Goal: Task Accomplishment & Management: Manage account settings

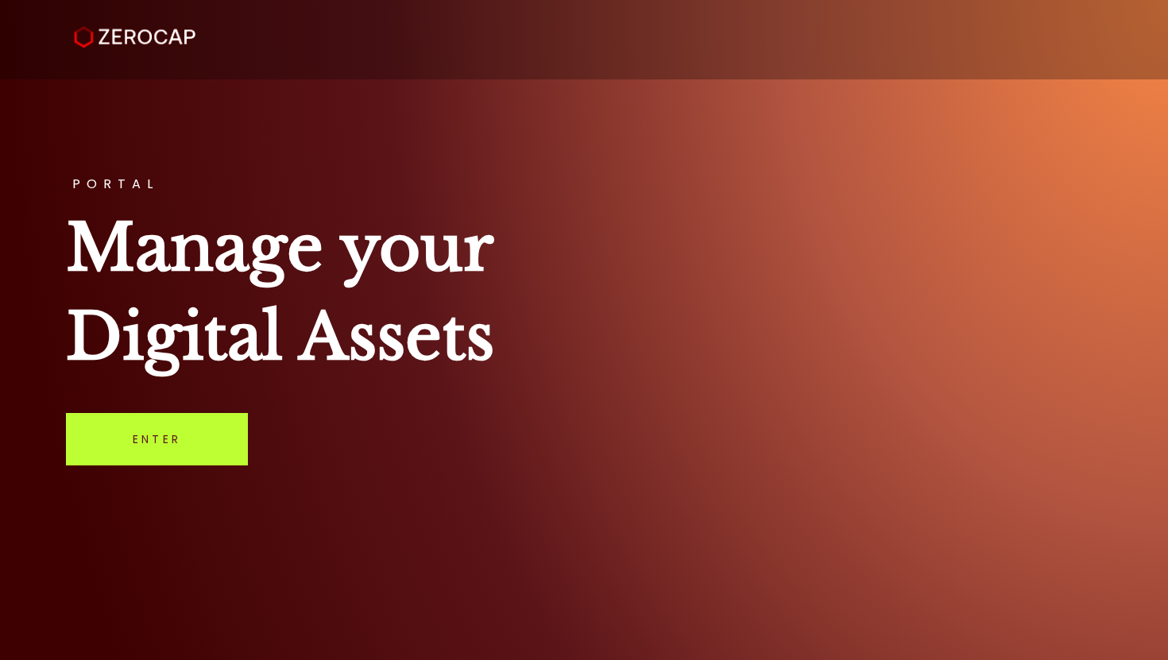
click at [153, 454] on link "Enter" at bounding box center [157, 439] width 182 height 52
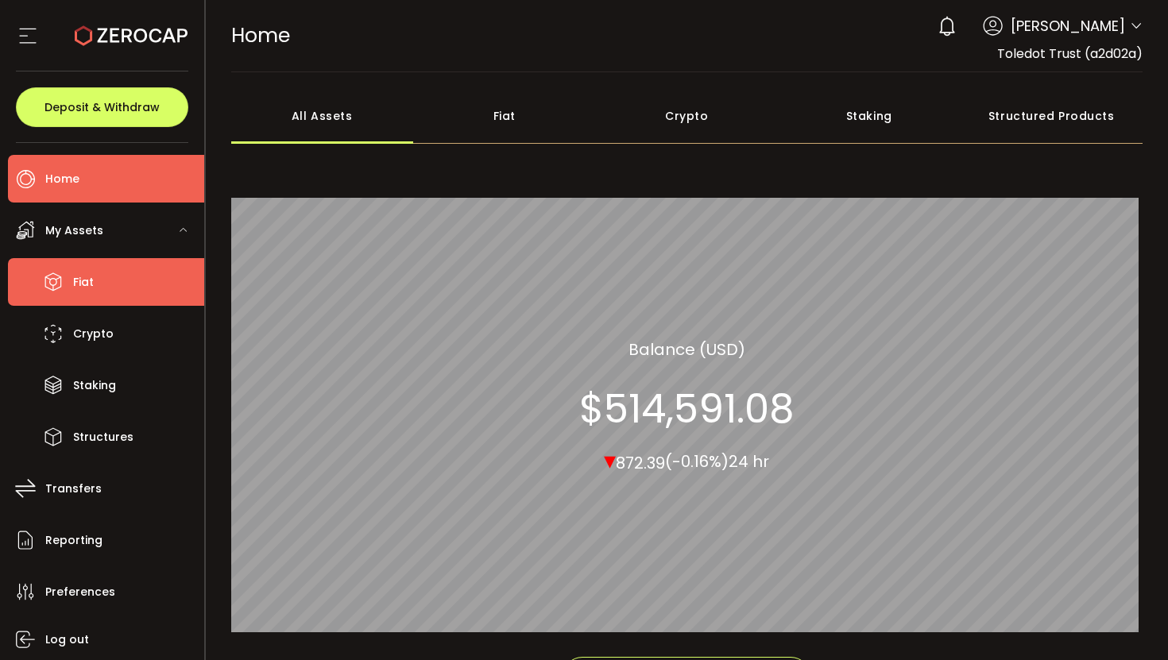
click at [113, 289] on li "Fiat" at bounding box center [106, 282] width 196 height 48
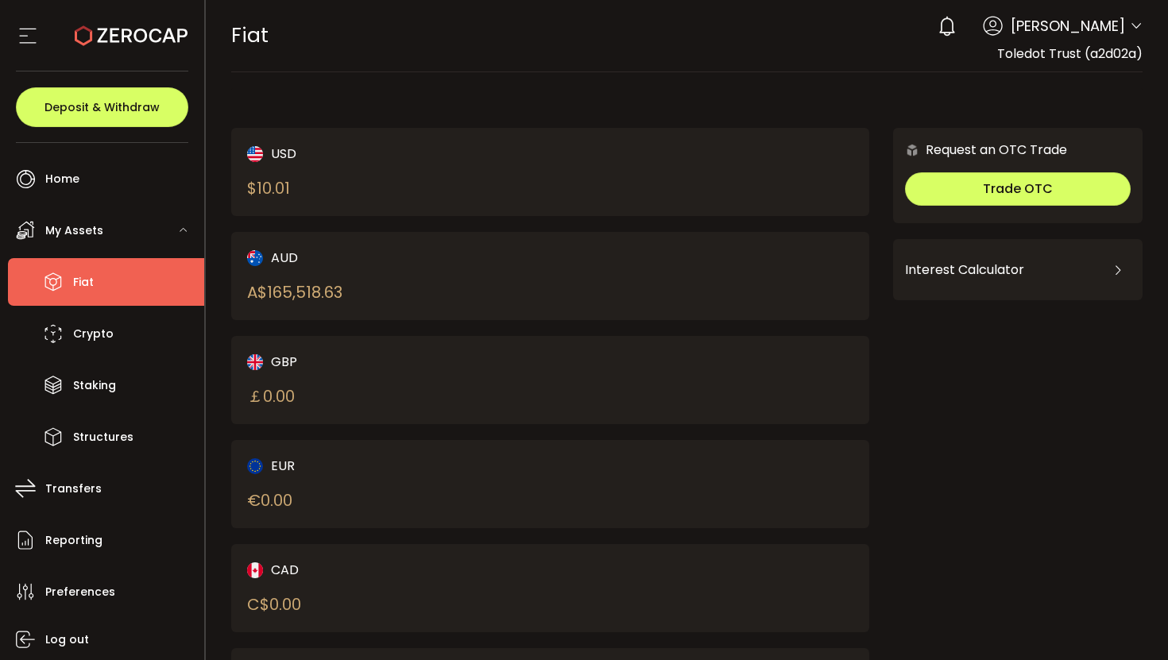
click at [593, 263] on div "AUD A$ 165,518.63" at bounding box center [550, 276] width 638 height 88
click at [524, 269] on div "AUD A$ 165,518.63" at bounding box center [550, 276] width 638 height 88
click at [312, 292] on div "A$ 165,518.63" at bounding box center [294, 292] width 95 height 24
click at [312, 290] on div "A$ 165,518.63" at bounding box center [294, 292] width 95 height 24
click at [311, 288] on div "A$ 165,518.63" at bounding box center [294, 292] width 95 height 24
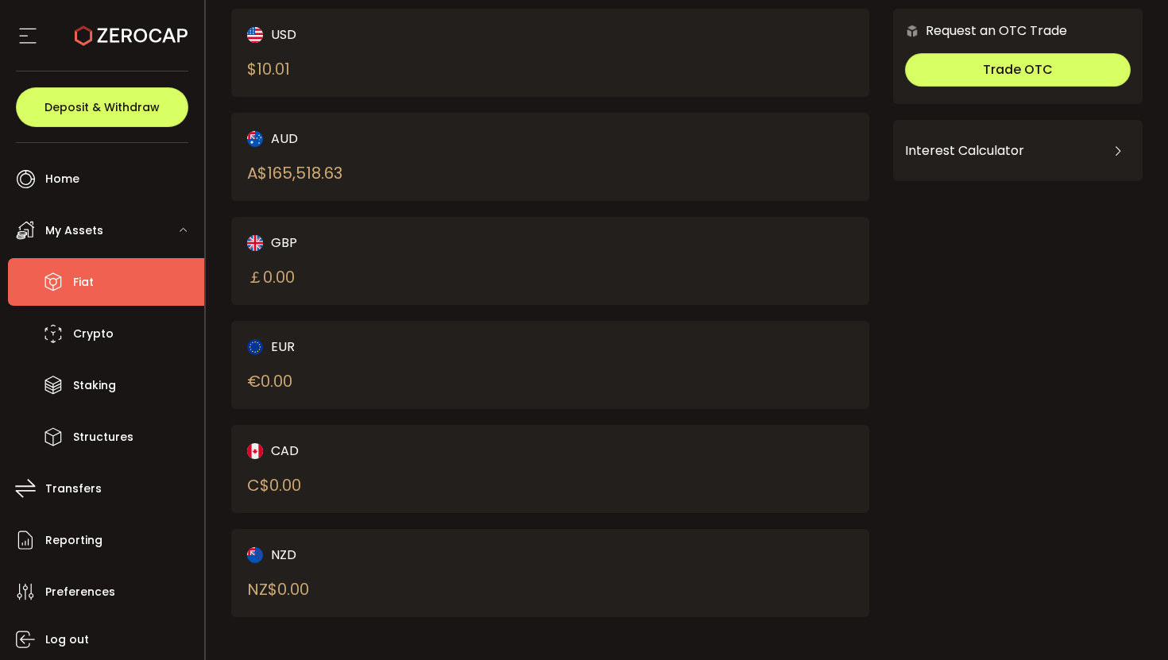
scroll to position [119, 0]
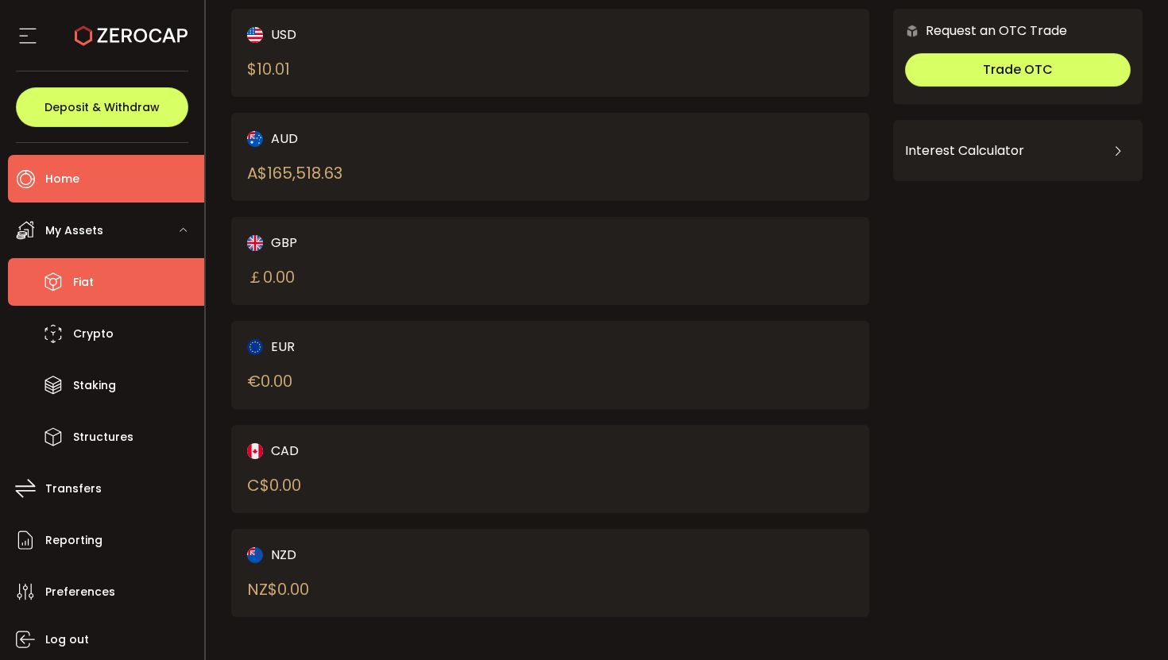
click at [195, 184] on li "Home" at bounding box center [106, 179] width 196 height 48
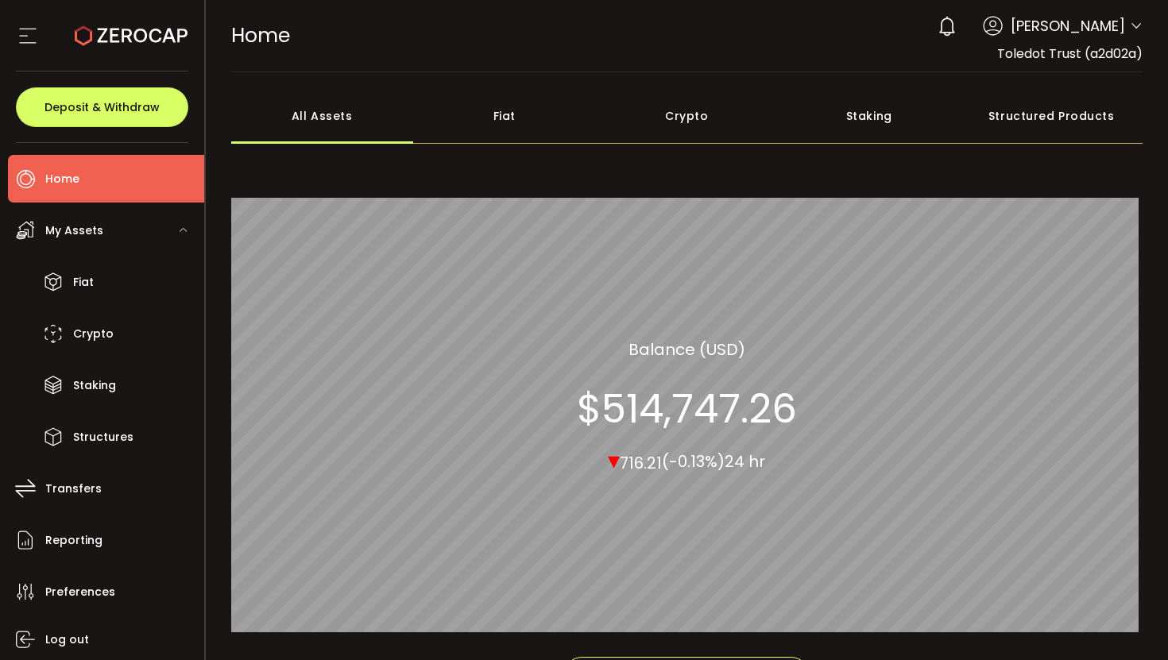
click at [517, 118] on div "Fiat" at bounding box center [504, 116] width 183 height 56
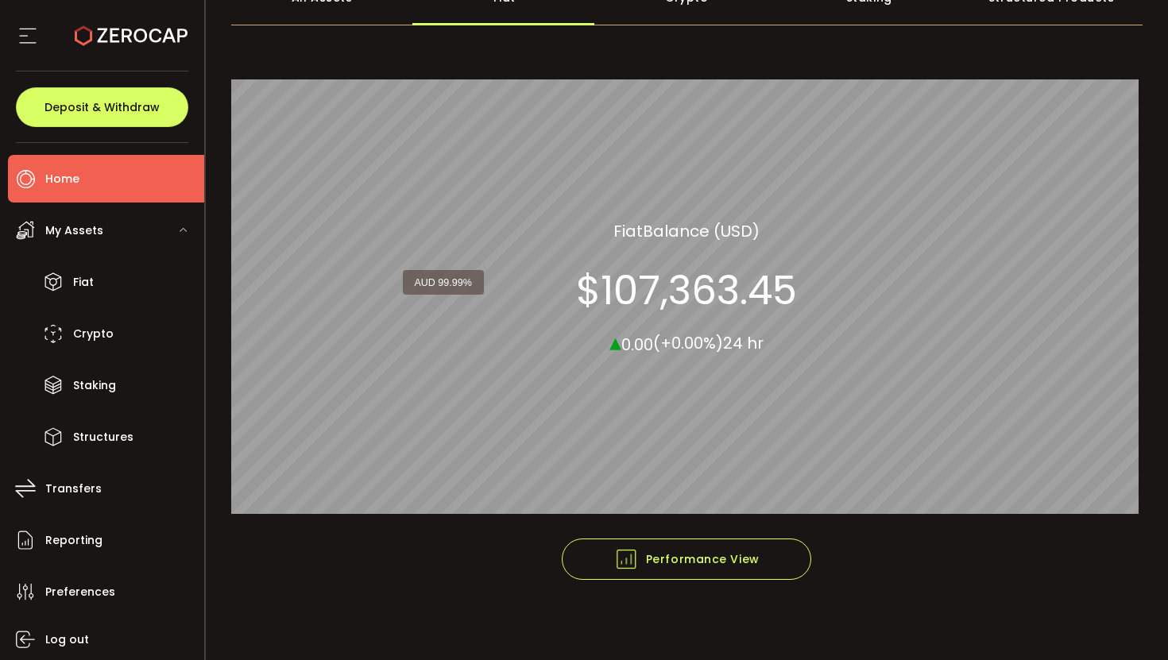
scroll to position [122, 0]
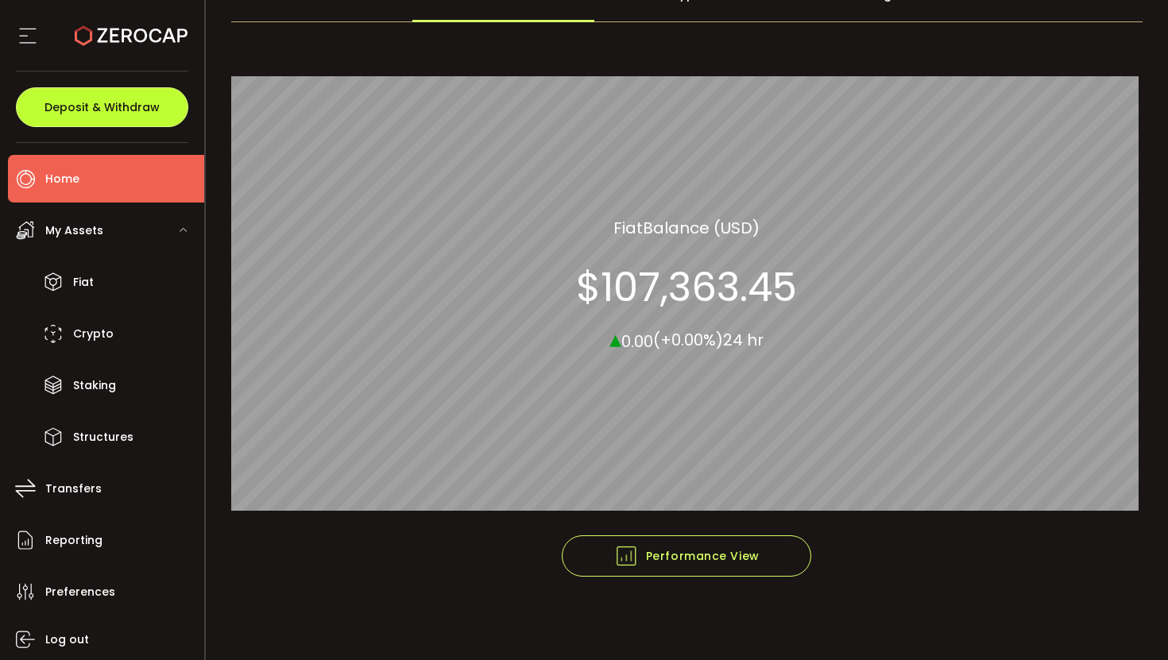
click at [161, 107] on button "Deposit & Withdraw" at bounding box center [102, 107] width 172 height 40
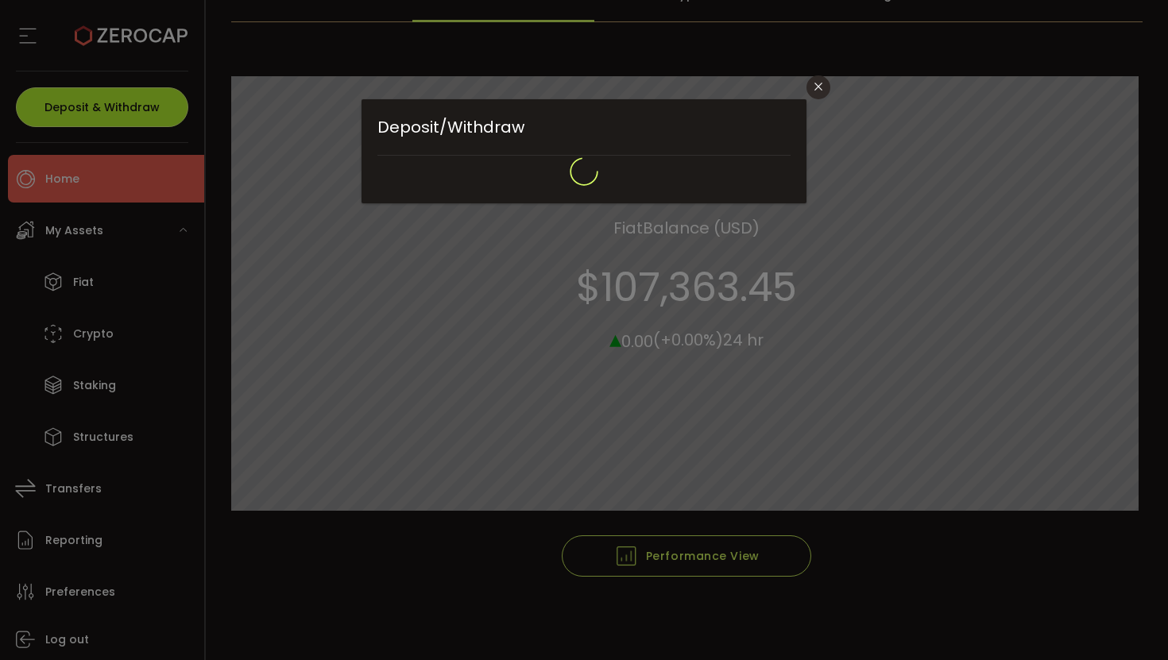
type input "**********"
type input "*******"
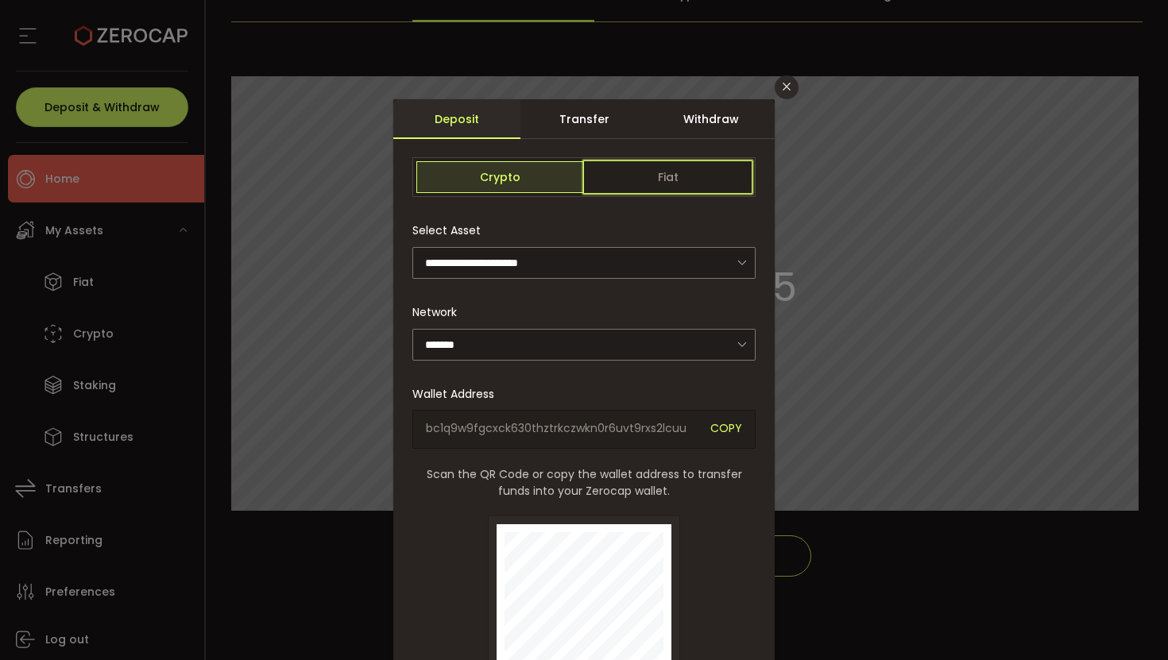
click at [670, 183] on span "Fiat" at bounding box center [668, 177] width 168 height 32
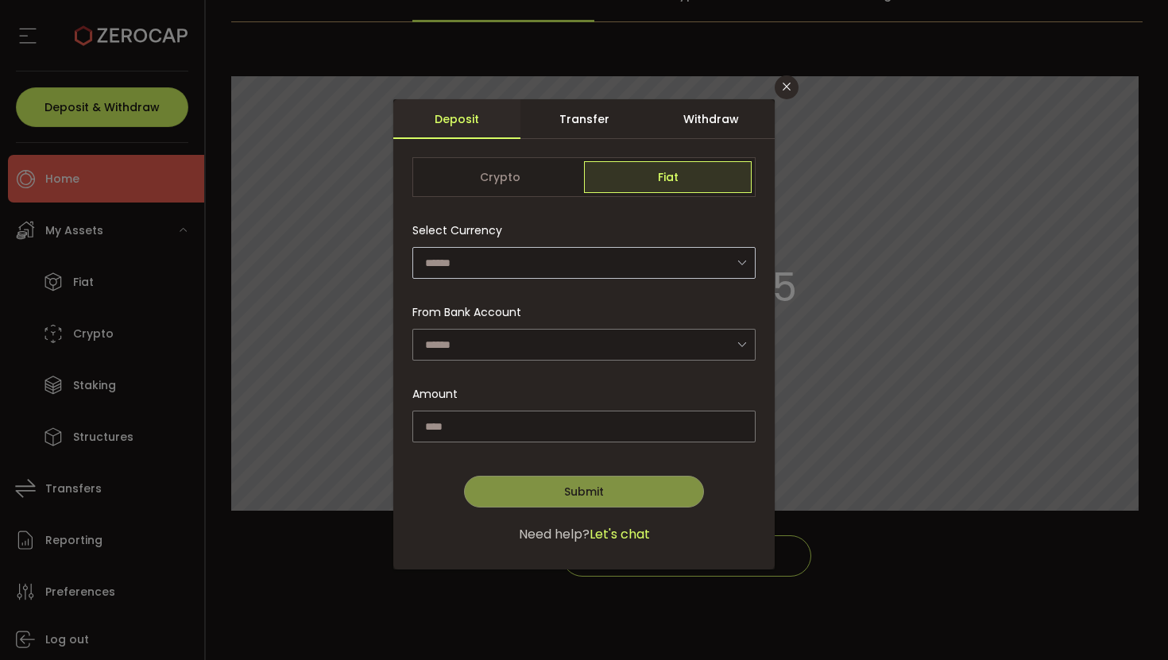
click at [740, 260] on icon "dialog" at bounding box center [742, 262] width 20 height 33
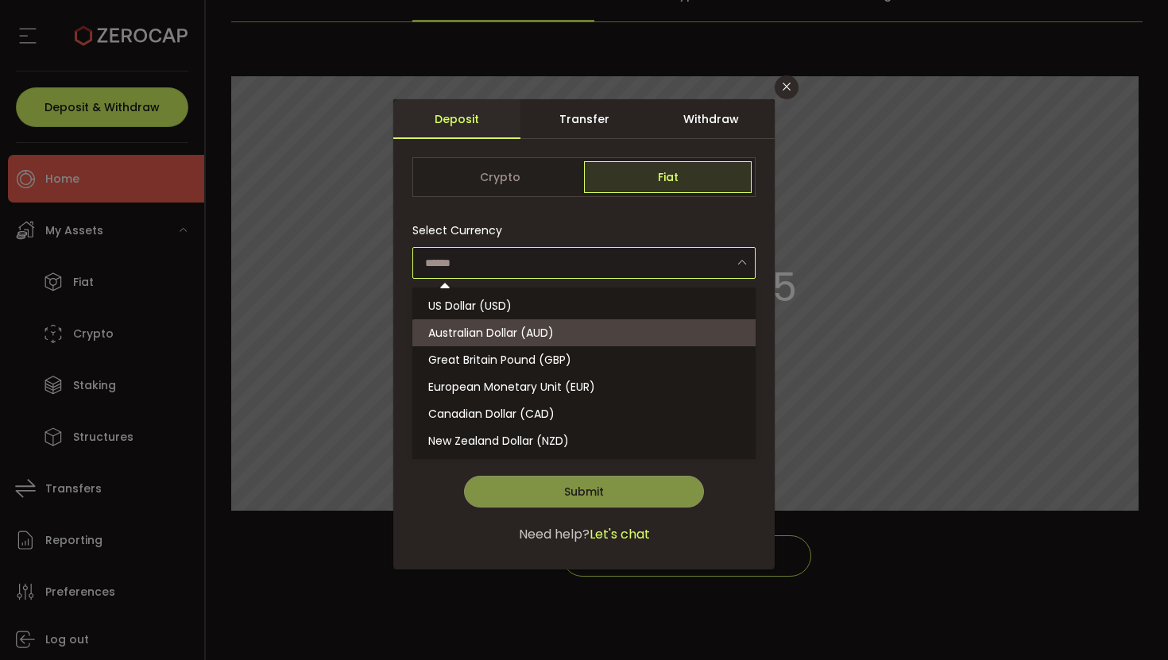
click at [601, 327] on li "Australian Dollar (AUD)" at bounding box center [586, 332] width 348 height 27
type input "**********"
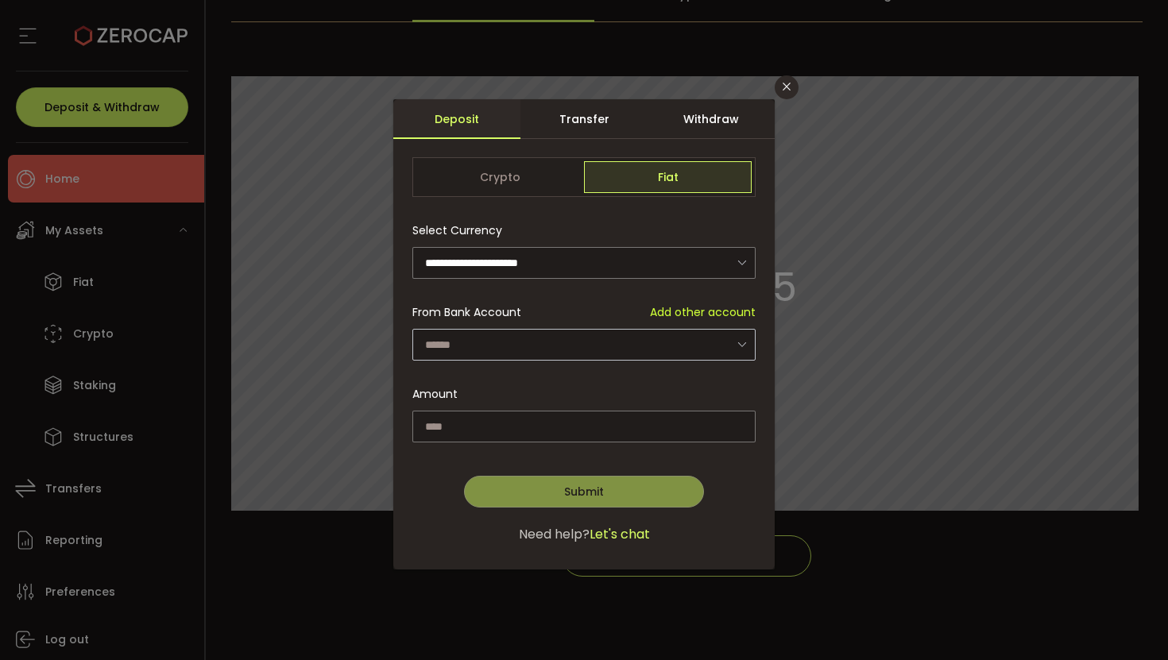
click at [733, 350] on icon "dialog" at bounding box center [742, 344] width 20 height 33
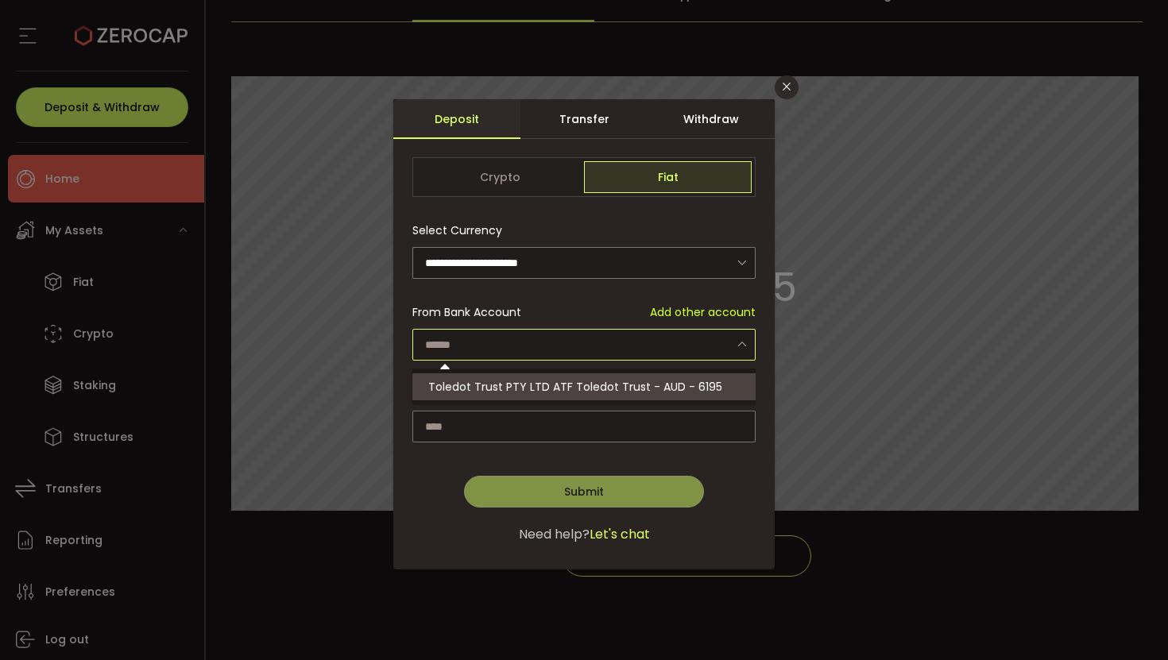
click at [669, 388] on span "Toledot Trust PTY LTD ATF Toledot Trust - AUD - 6195" at bounding box center [575, 387] width 294 height 16
type input "**********"
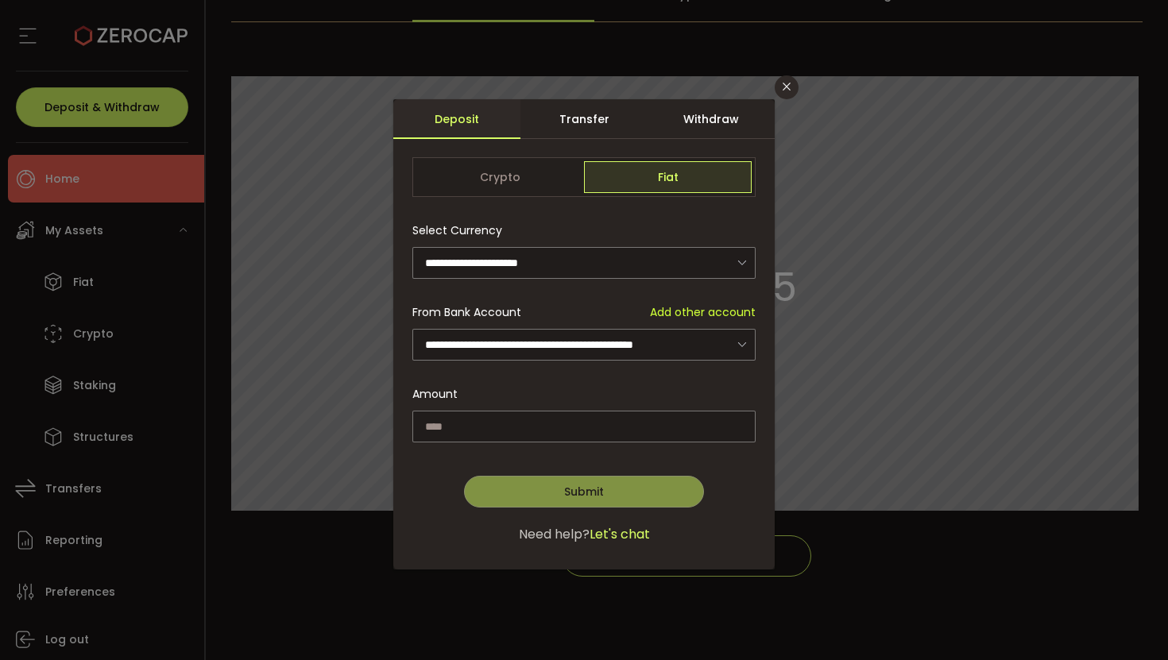
click at [714, 114] on div "Withdraw" at bounding box center [710, 119] width 127 height 40
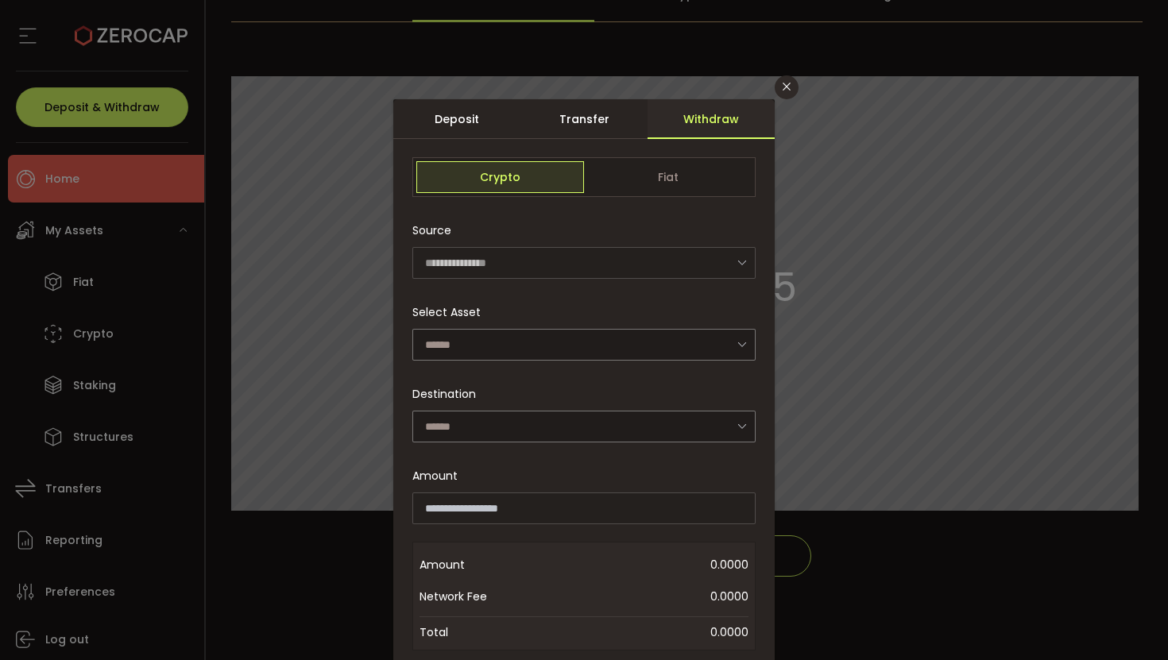
click at [740, 268] on icon "dialog" at bounding box center [742, 262] width 20 height 33
click at [740, 267] on icon "dialog" at bounding box center [742, 262] width 20 height 33
click at [676, 187] on span "Fiat" at bounding box center [668, 177] width 168 height 32
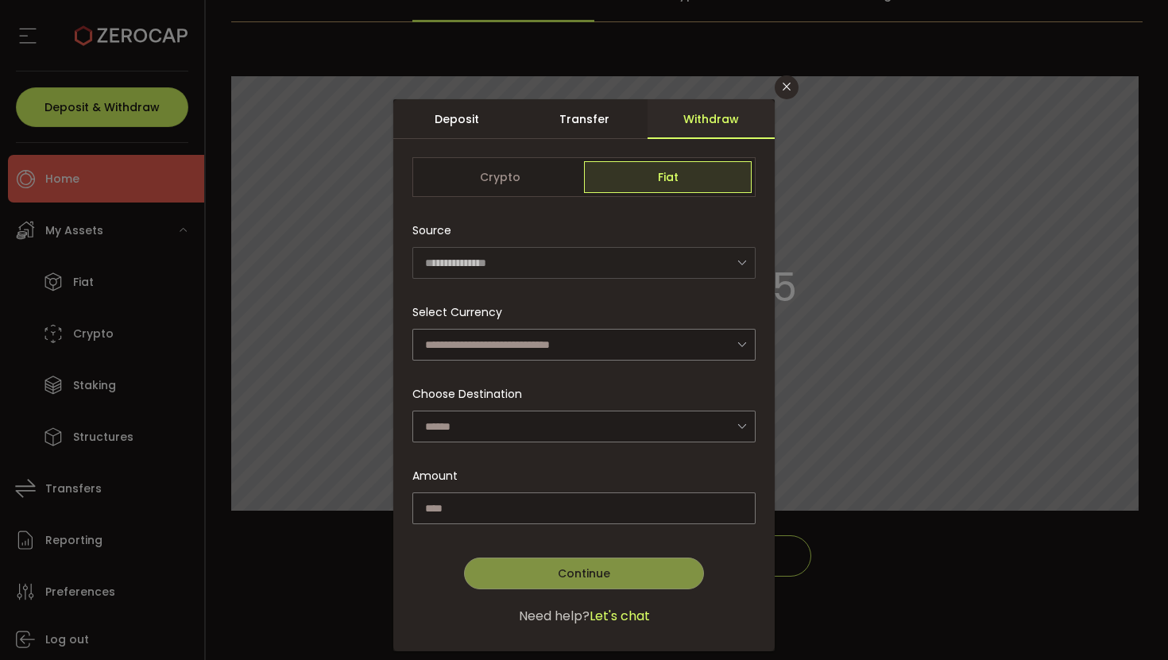
click at [732, 265] on icon "dialog" at bounding box center [742, 262] width 20 height 33
click at [736, 265] on icon "dialog" at bounding box center [742, 262] width 20 height 33
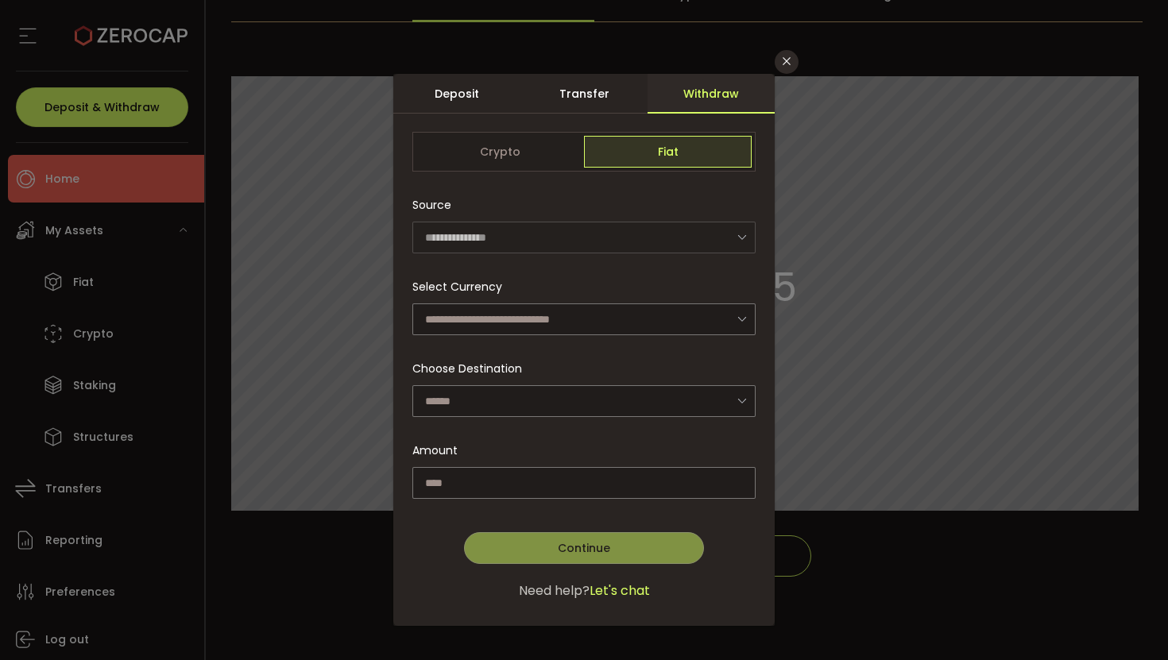
scroll to position [28, 0]
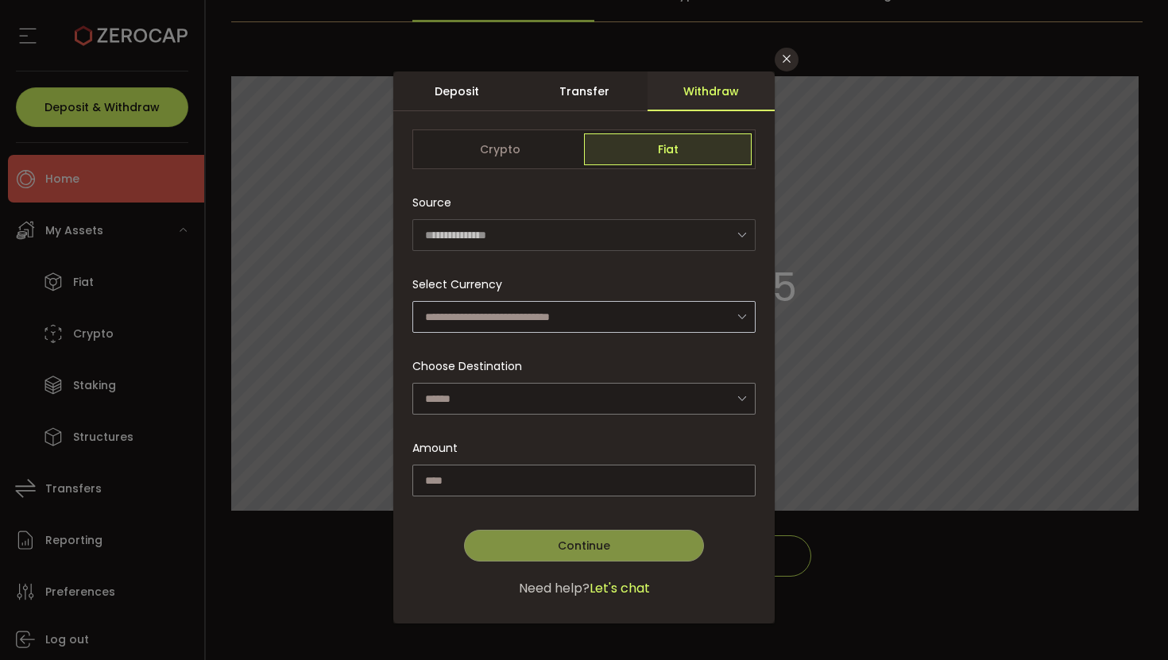
click at [734, 315] on icon "dialog" at bounding box center [742, 316] width 20 height 33
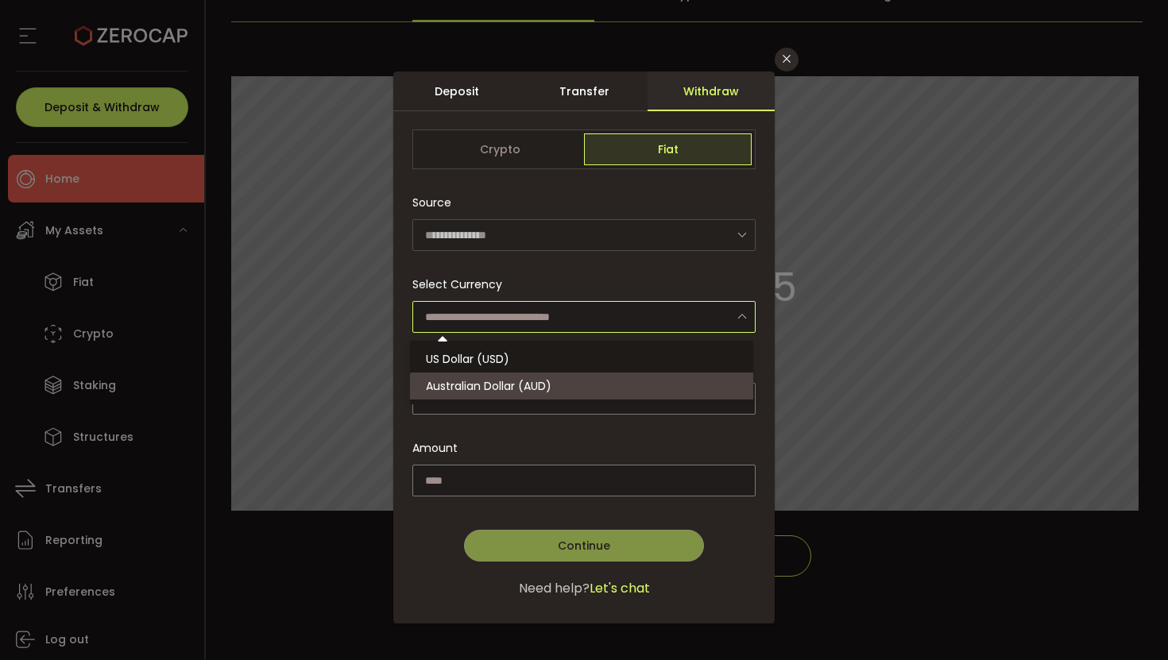
click at [590, 378] on li "Australian Dollar (AUD)" at bounding box center [584, 386] width 348 height 27
type input "**********"
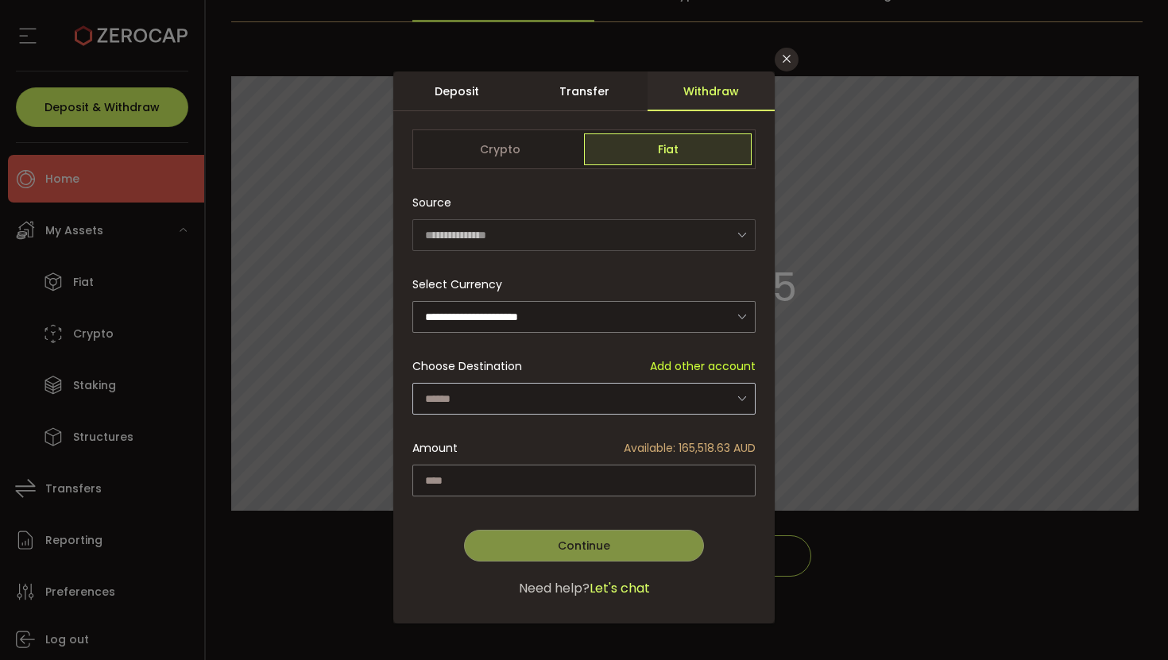
click at [732, 399] on icon "dialog" at bounding box center [742, 398] width 20 height 33
click at [693, 448] on li "Toledot Trust PTY LTD ATF Toledot Trust - AUD - 6195" at bounding box center [584, 440] width 348 height 27
type input "**********"
click at [708, 440] on span "Available: 165,518.63 AUD" at bounding box center [690, 448] width 132 height 17
click at [707, 447] on span "Available: 165,518.63 AUD" at bounding box center [690, 448] width 132 height 17
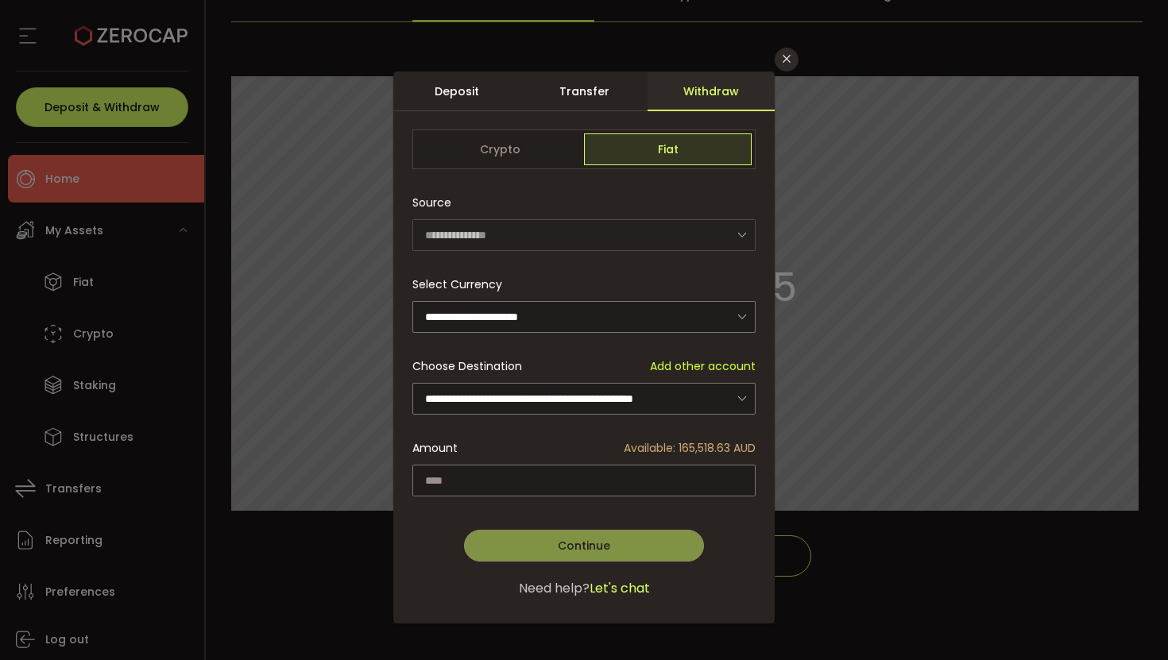
click at [707, 448] on span "Available: 165,518.63 AUD" at bounding box center [690, 448] width 132 height 17
click at [738, 446] on span "Available: 165,518.63 AUD" at bounding box center [690, 448] width 132 height 17
click at [690, 484] on input "dialog" at bounding box center [583, 481] width 343 height 32
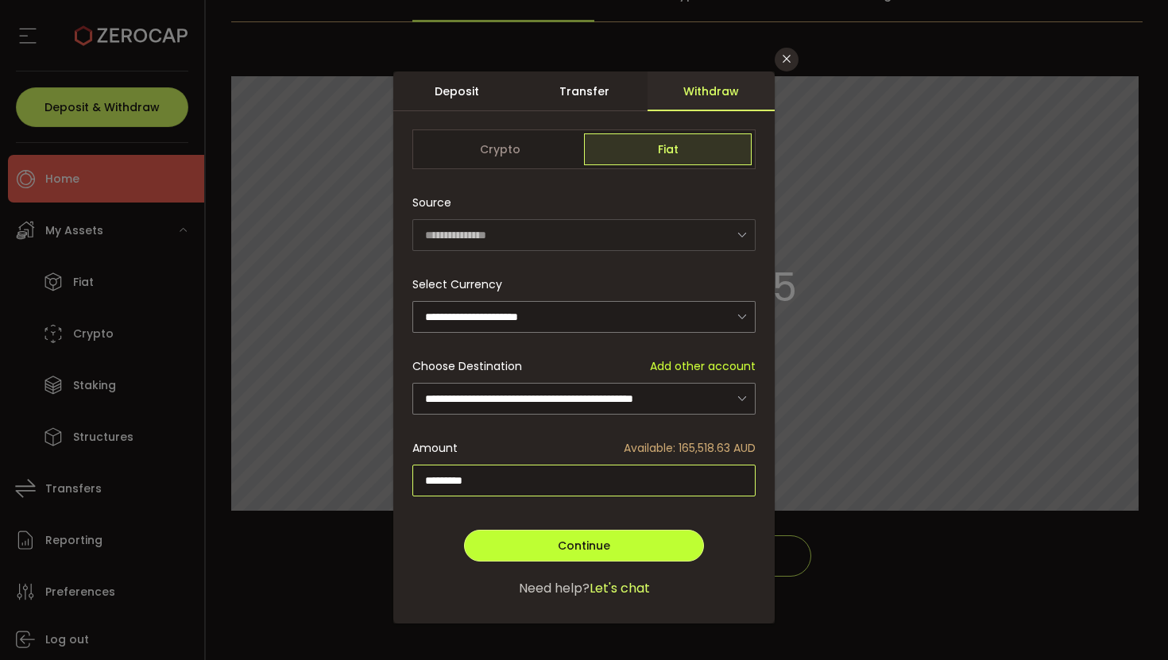
type input "*********"
click at [587, 550] on button "Continue" at bounding box center [584, 546] width 240 height 32
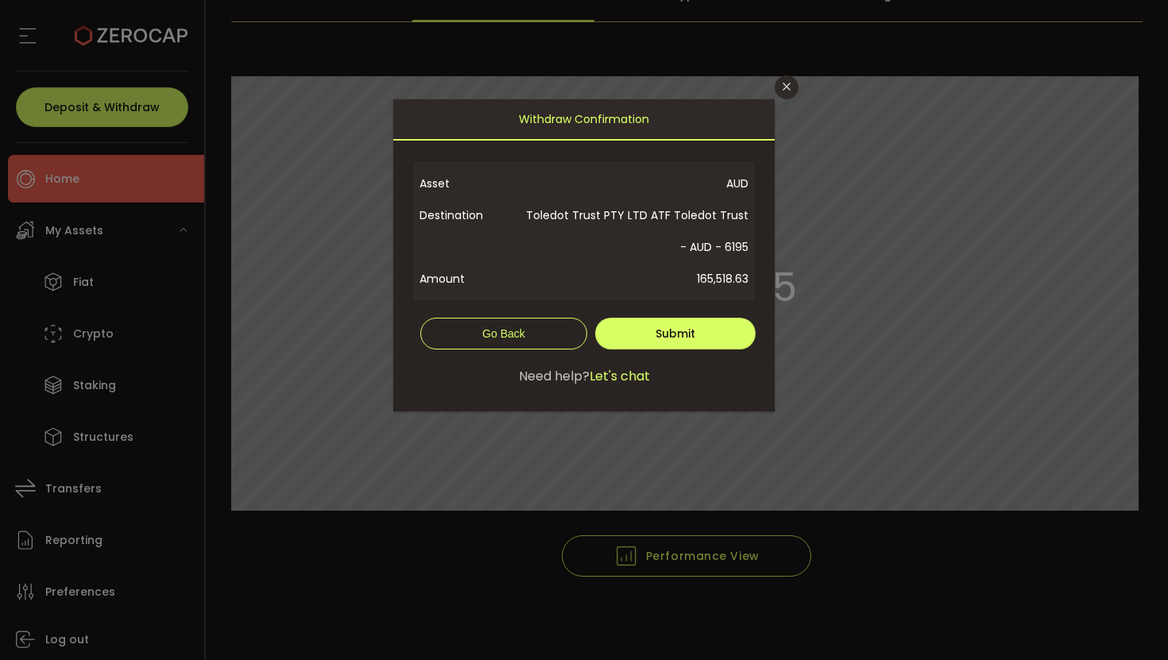
scroll to position [0, 0]
click at [682, 340] on span "Submit" at bounding box center [675, 334] width 40 height 16
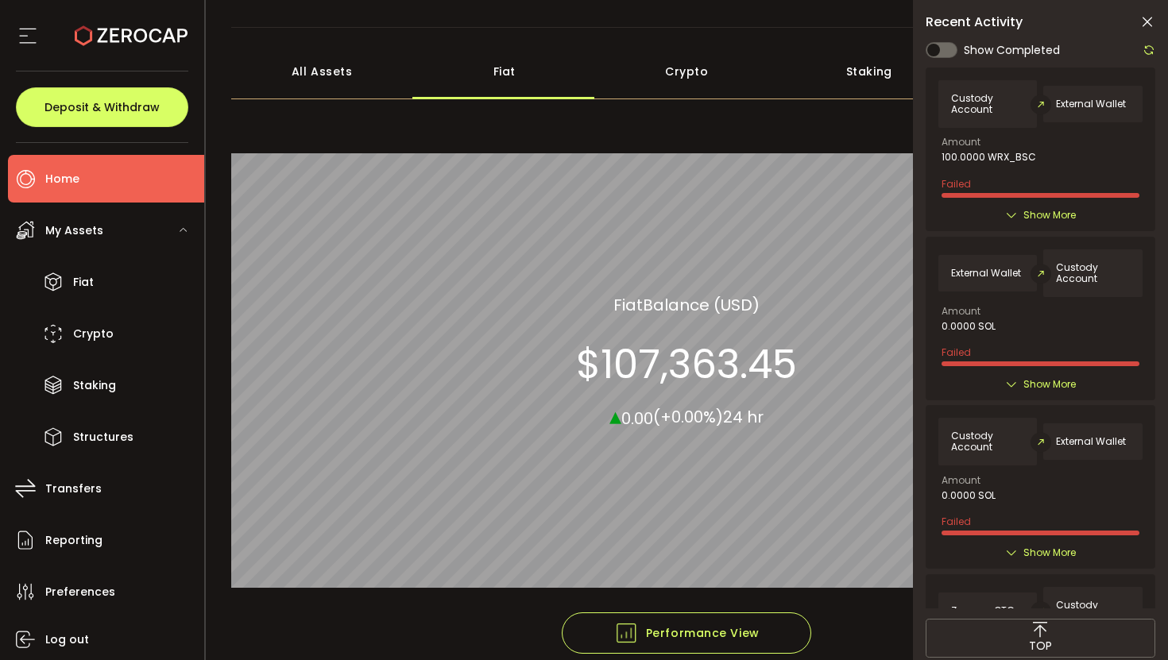
scroll to position [122, 0]
